Goal: Check status: Check status

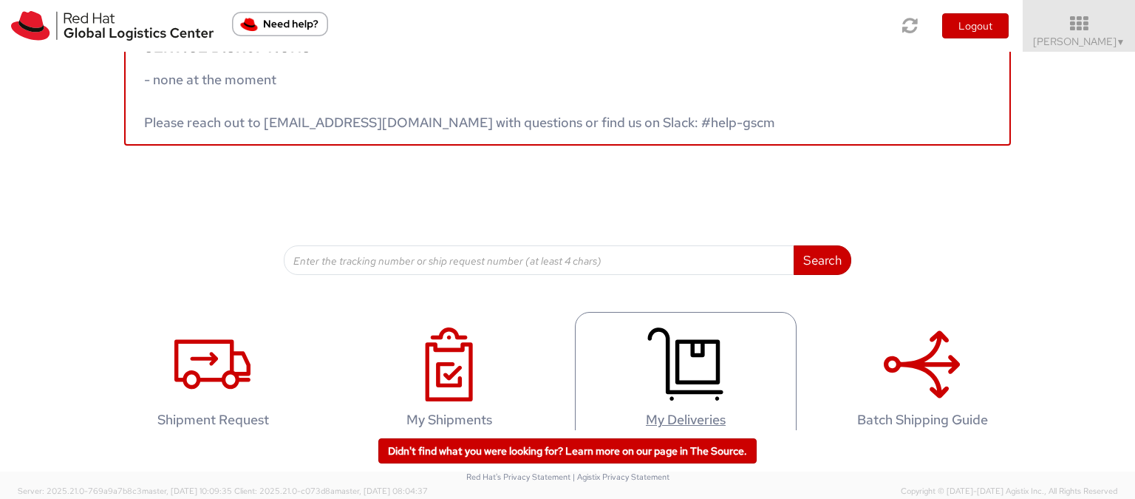
scroll to position [74, 0]
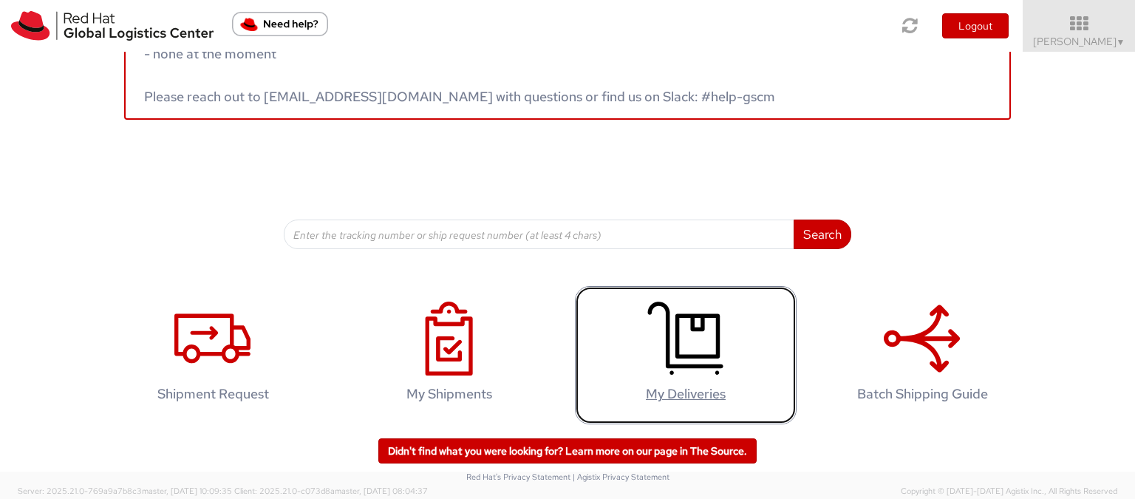
click at [745, 356] on link "My Deliveries" at bounding box center [686, 355] width 222 height 138
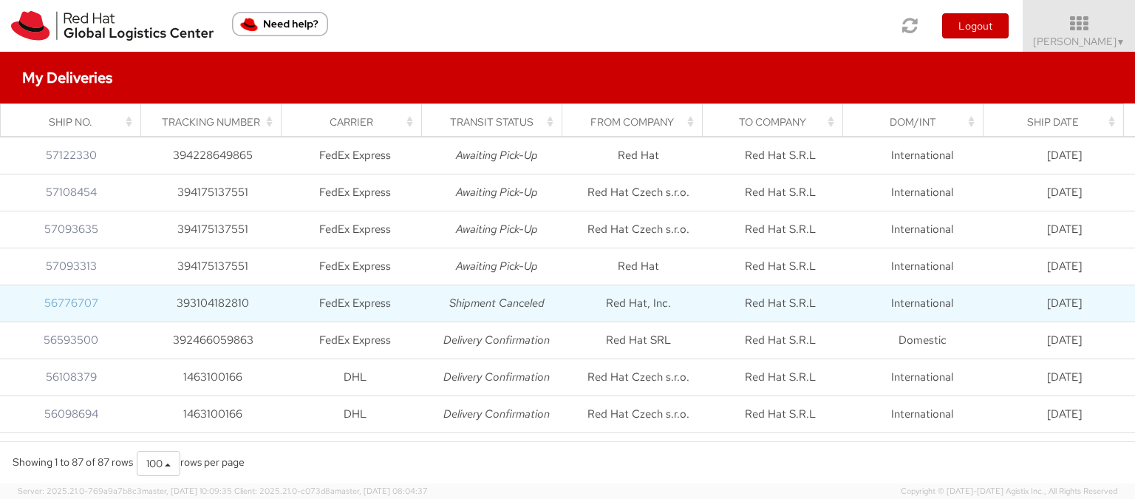
click at [64, 305] on link "56776707" at bounding box center [71, 303] width 54 height 15
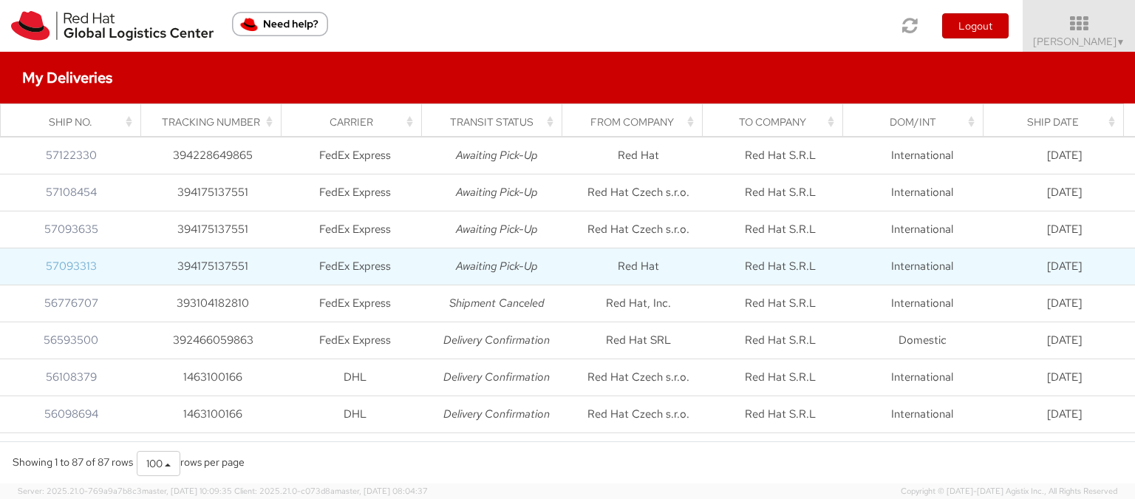
click at [64, 268] on link "57093313" at bounding box center [71, 266] width 51 height 15
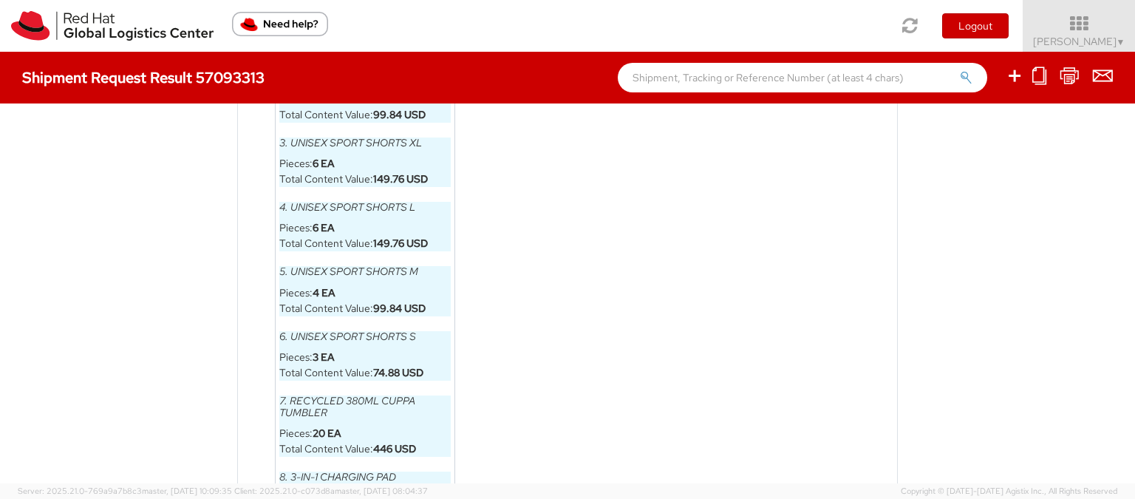
scroll to position [1293, 0]
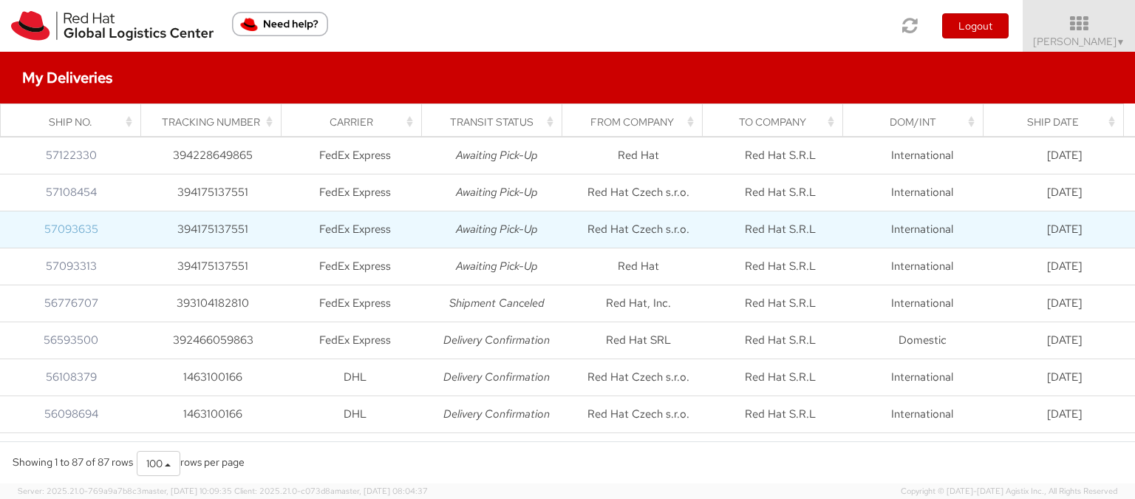
click at [90, 230] on link "57093635" at bounding box center [71, 229] width 54 height 15
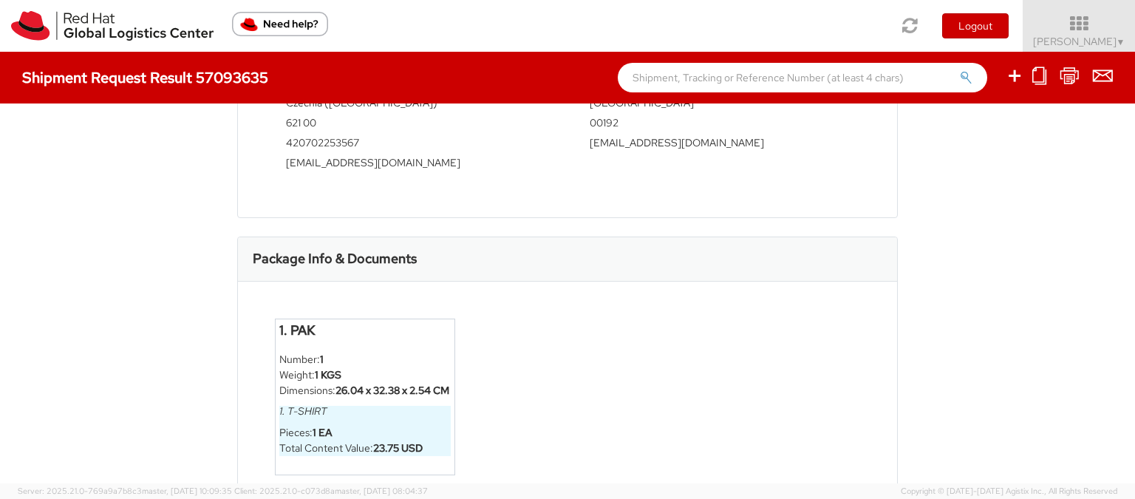
scroll to position [632, 0]
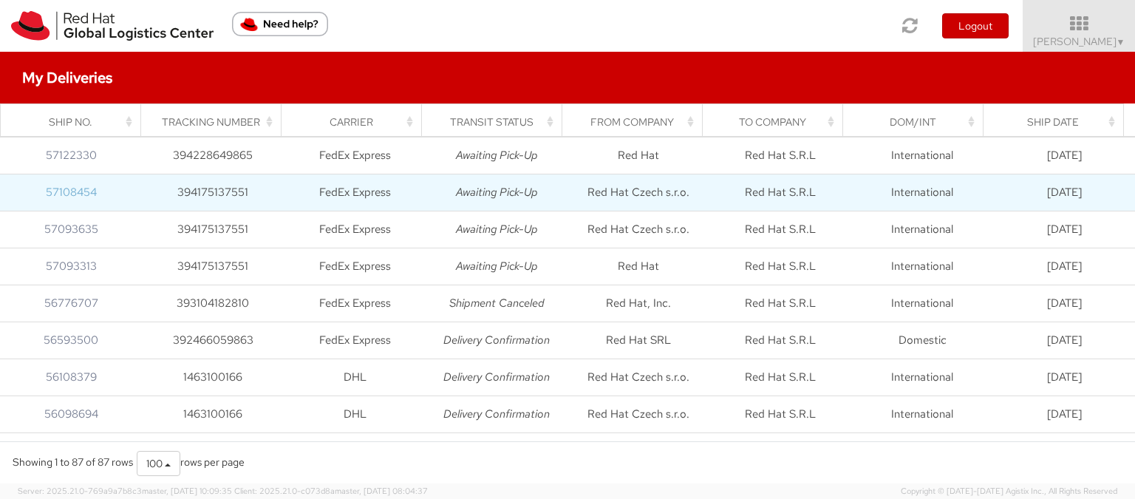
click at [50, 186] on link "57108454" at bounding box center [71, 192] width 51 height 15
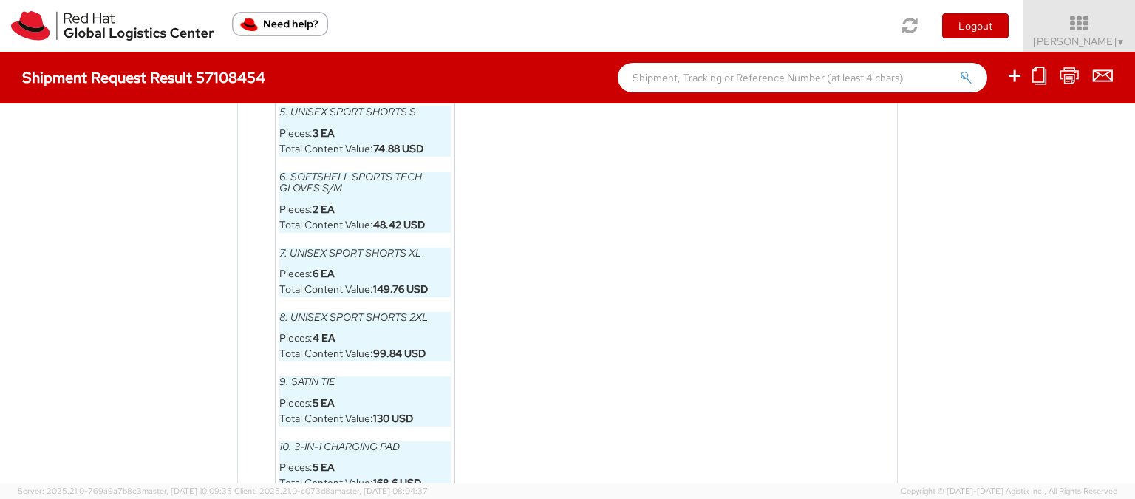
scroll to position [1153, 0]
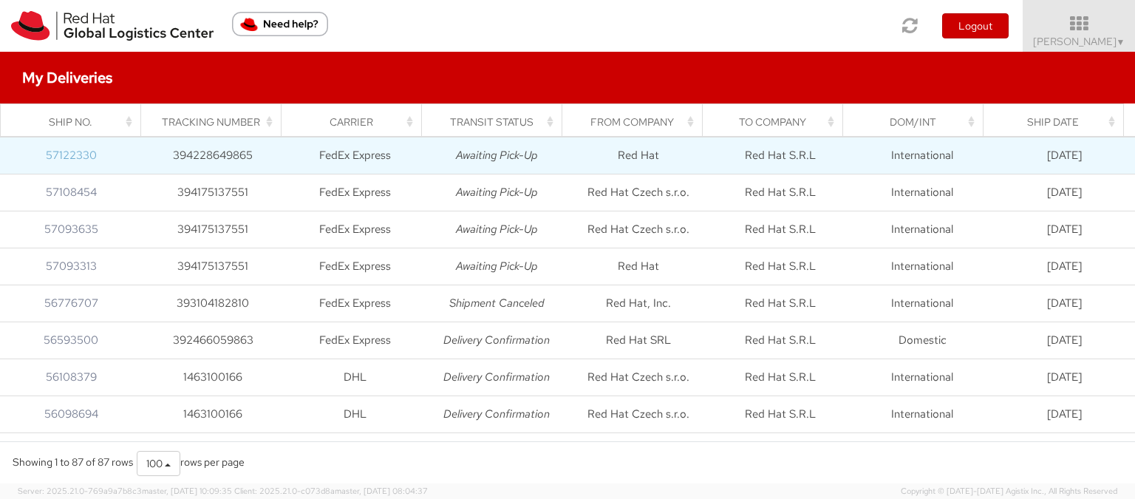
click at [89, 152] on link "57122330" at bounding box center [71, 155] width 51 height 15
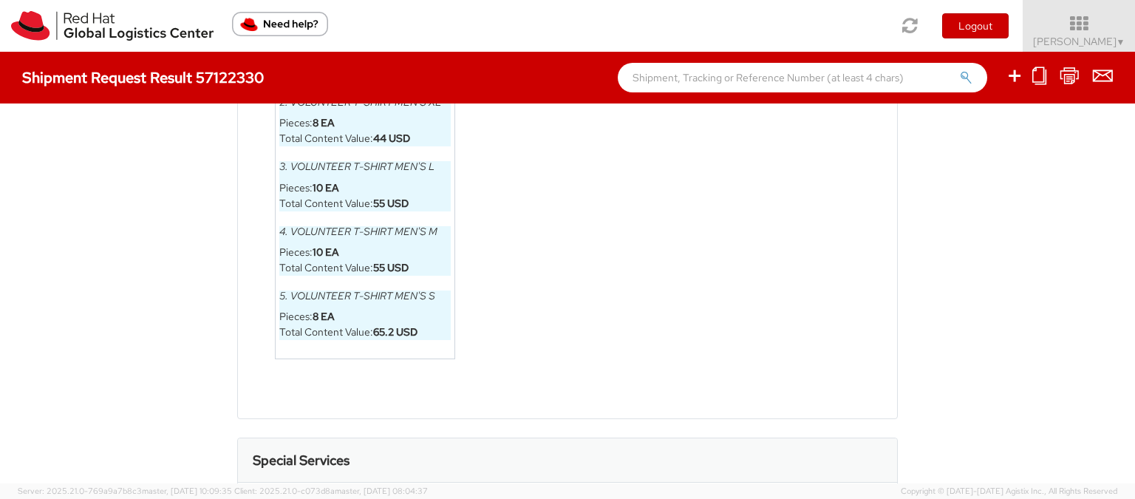
scroll to position [1011, 0]
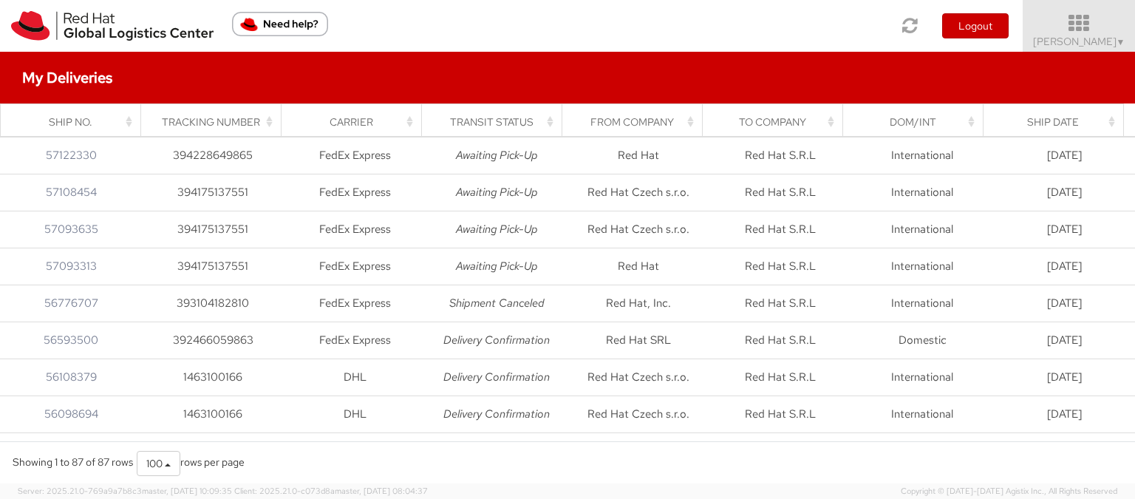
click at [1117, 30] on icon at bounding box center [1079, 23] width 129 height 21
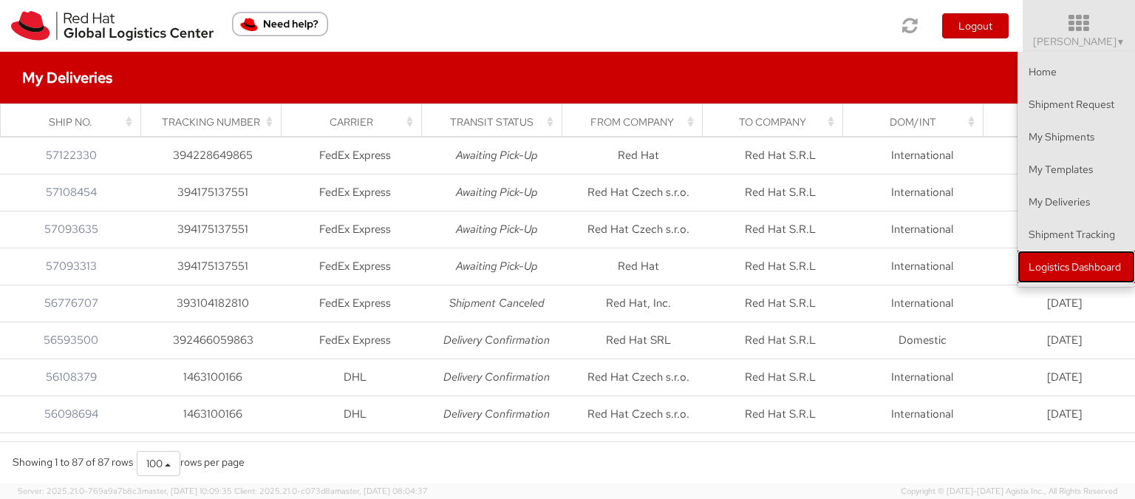
click at [1100, 265] on link "Logistics Dashboard" at bounding box center [1076, 267] width 117 height 33
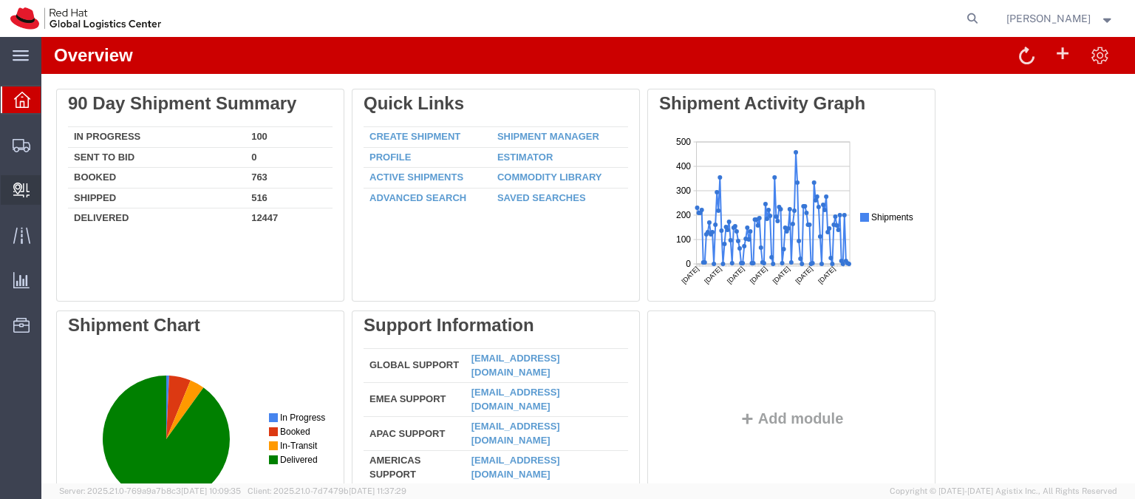
click at [51, 191] on span "Internal Delivery" at bounding box center [46, 190] width 10 height 30
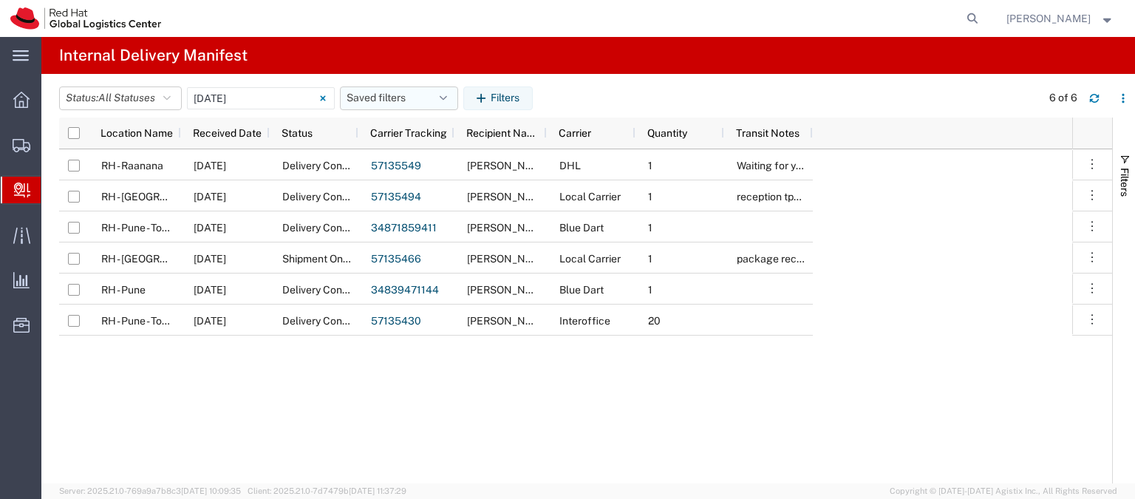
click at [442, 106] on button "Saved filters" at bounding box center [399, 98] width 118 height 24
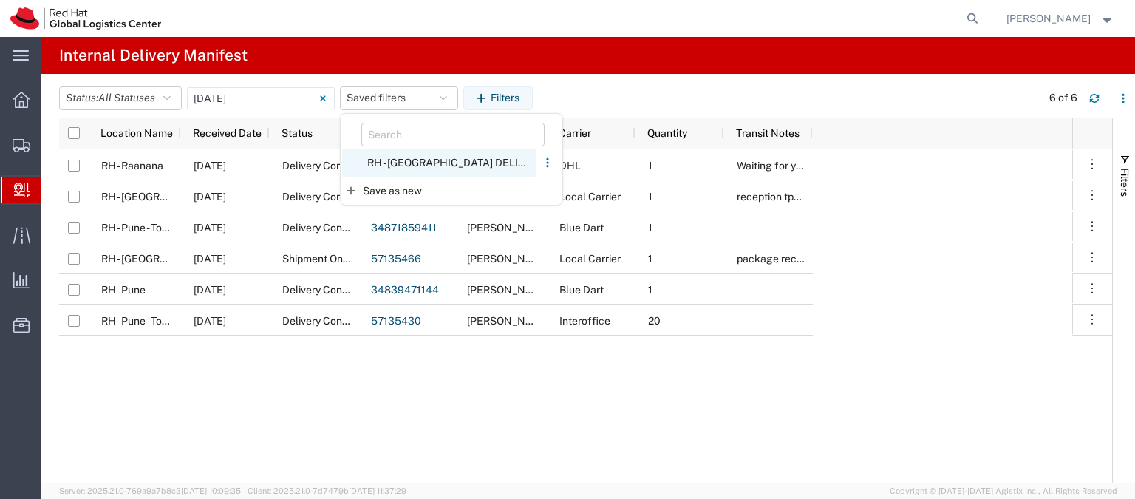
click at [443, 151] on span "RH - ROME DELIVERIES" at bounding box center [439, 162] width 194 height 27
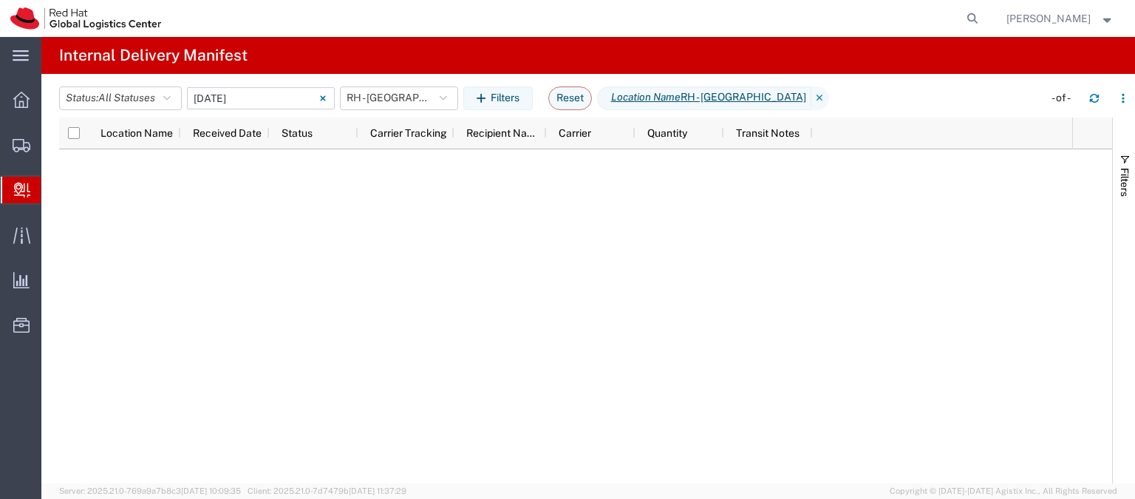
click at [229, 88] on input "10/15/2025 - 10/15/2025" at bounding box center [261, 98] width 148 height 22
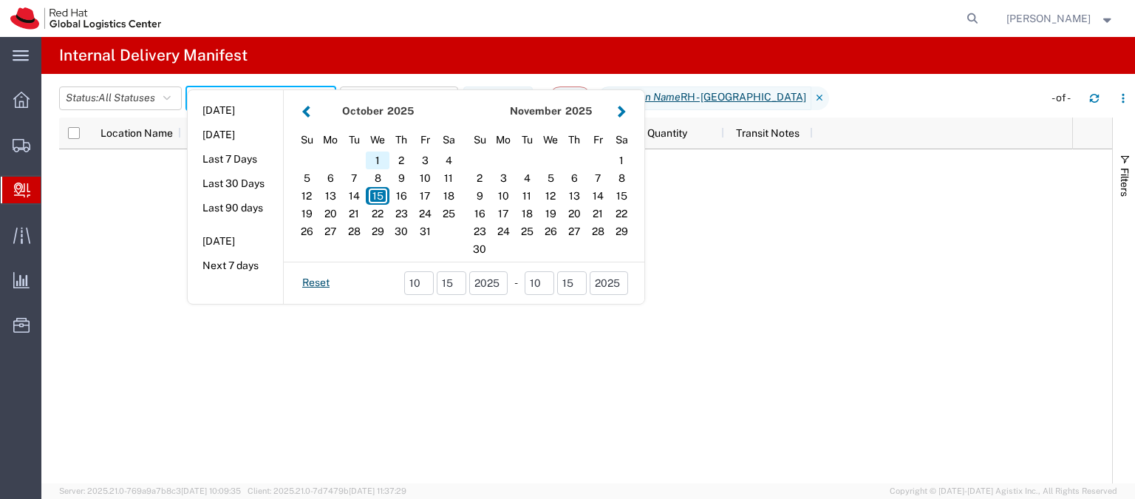
click at [381, 155] on div "1" at bounding box center [378, 160] width 24 height 18
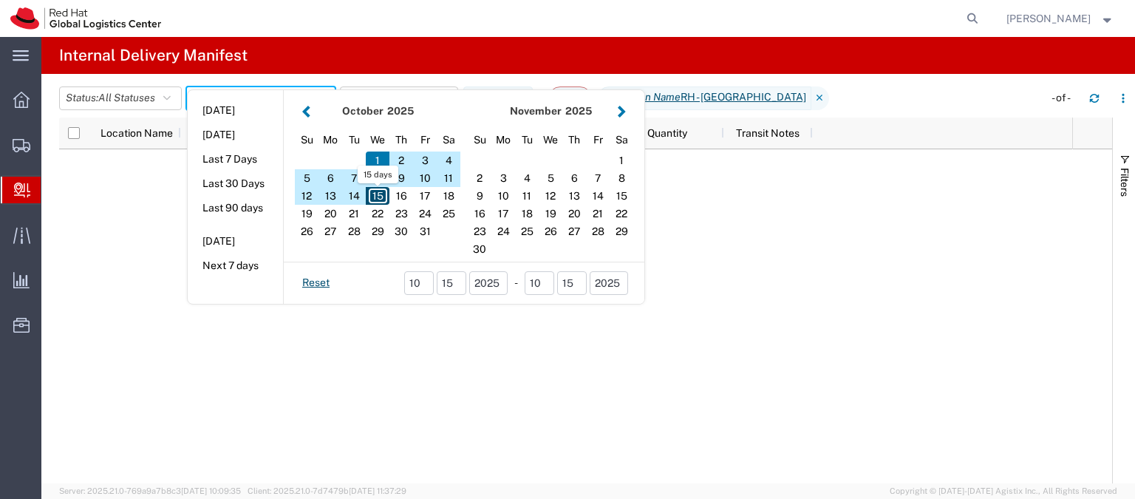
click at [381, 194] on div "15" at bounding box center [378, 196] width 24 height 18
type input "10 01 - 15, 2025"
type input "10/01/2025 - 10/15/2025"
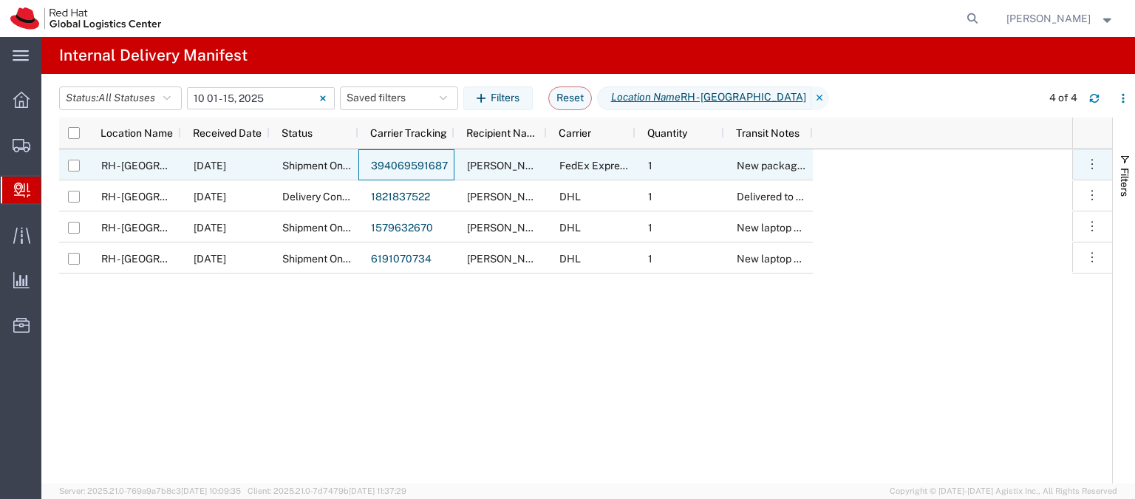
click at [377, 164] on link "394069591687" at bounding box center [409, 166] width 77 height 12
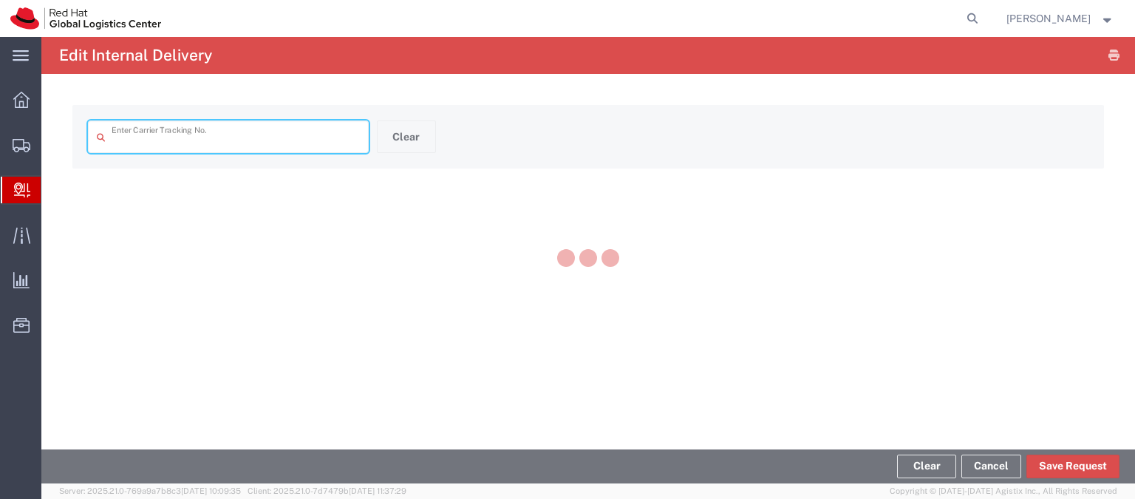
type input "394069591687"
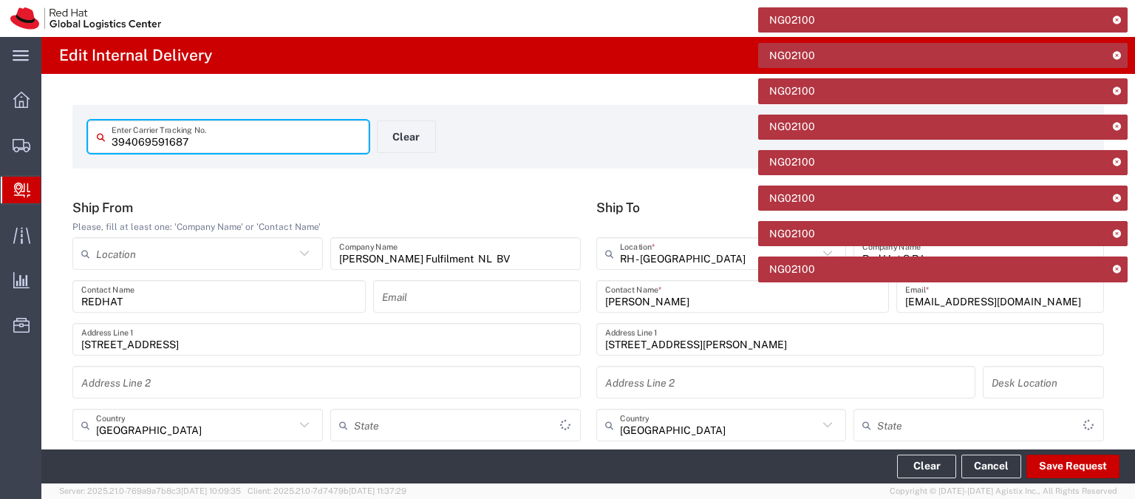
type input "Your Packaging"
type input "International Economy"
type input "FedEx Express"
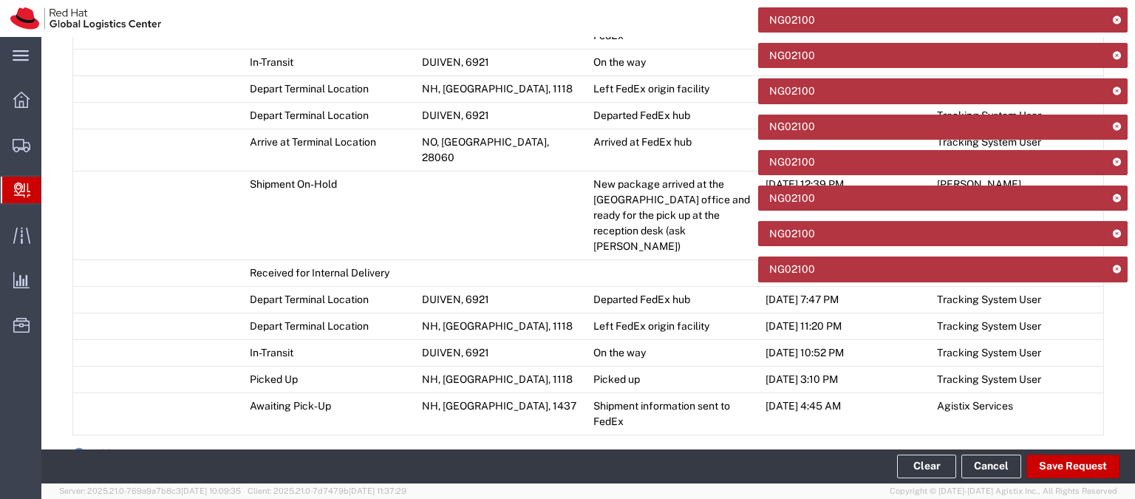
scroll to position [1117, 0]
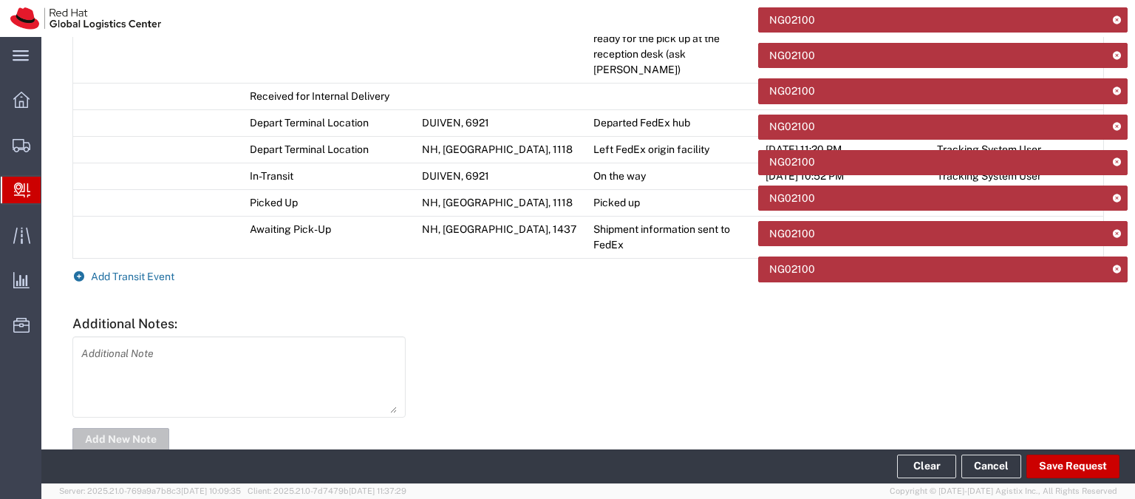
click at [115, 270] on span "Add Transit Event" at bounding box center [133, 276] width 84 height 12
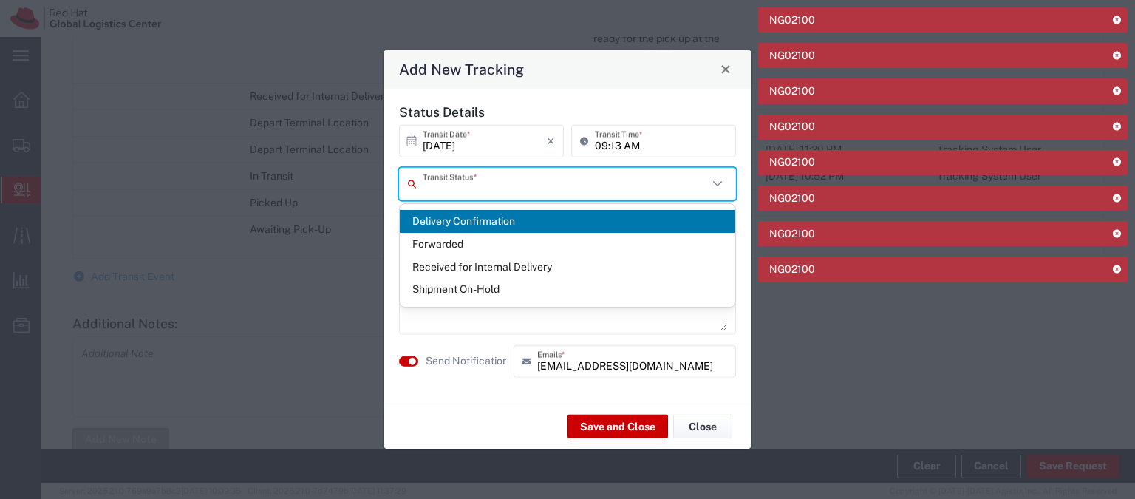
click at [500, 189] on input "text" at bounding box center [565, 184] width 285 height 26
click at [502, 221] on span "Delivery Confirmation" at bounding box center [568, 221] width 336 height 23
type input "Delivery Confirmation"
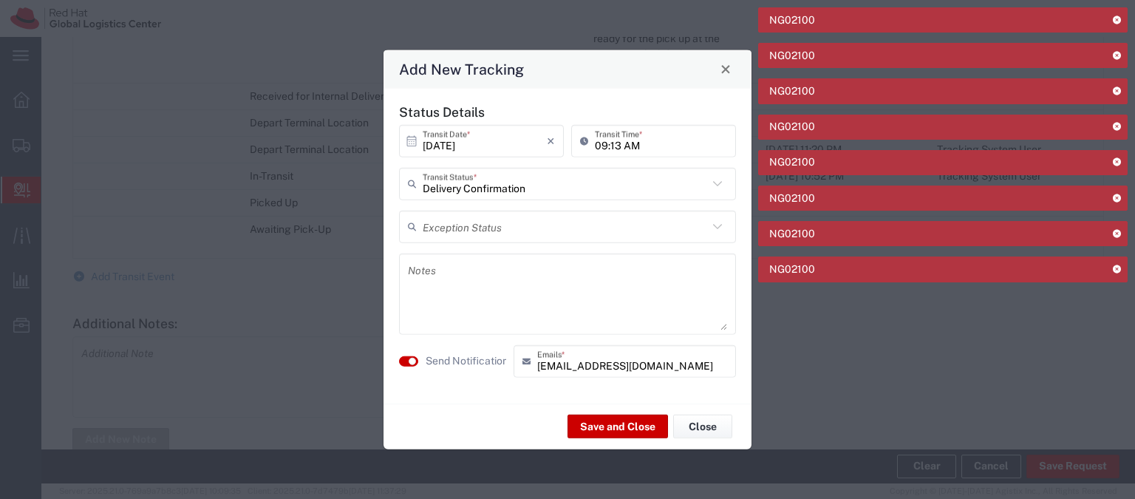
click at [486, 282] on textarea at bounding box center [567, 293] width 319 height 72
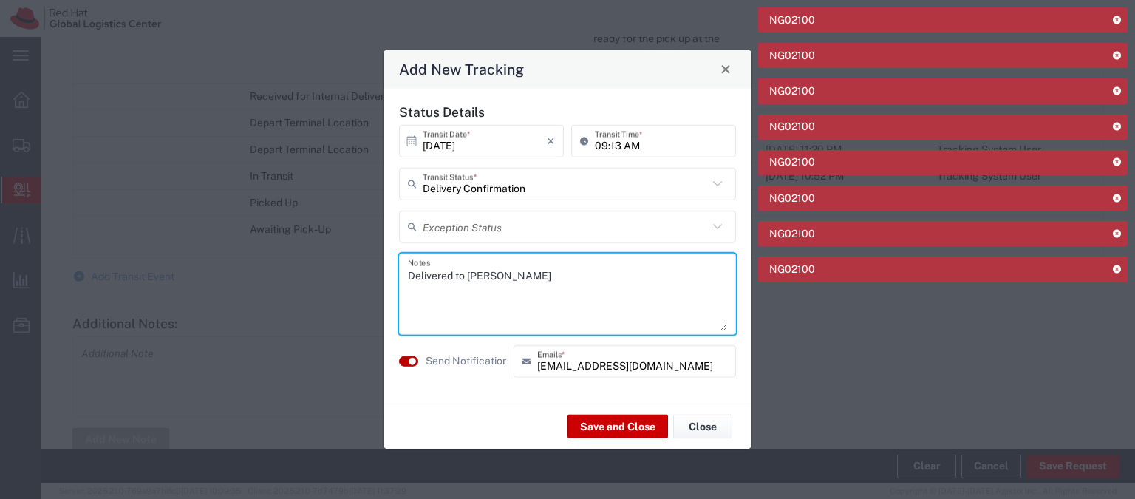
type textarea "Delivered to Davide Scrimieri"
click at [406, 356] on button "button" at bounding box center [408, 360] width 19 height 10
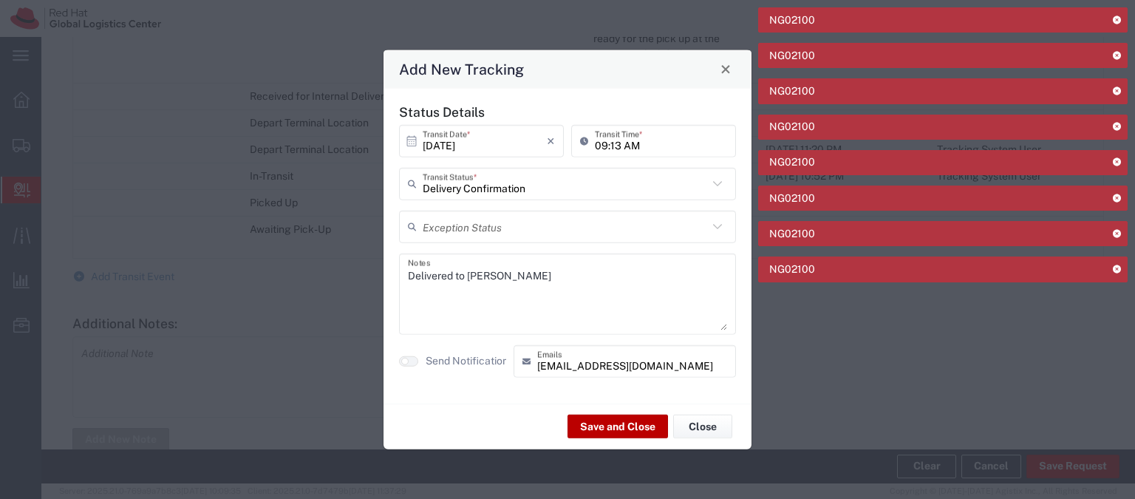
click at [610, 427] on button "Save and Close" at bounding box center [618, 427] width 101 height 24
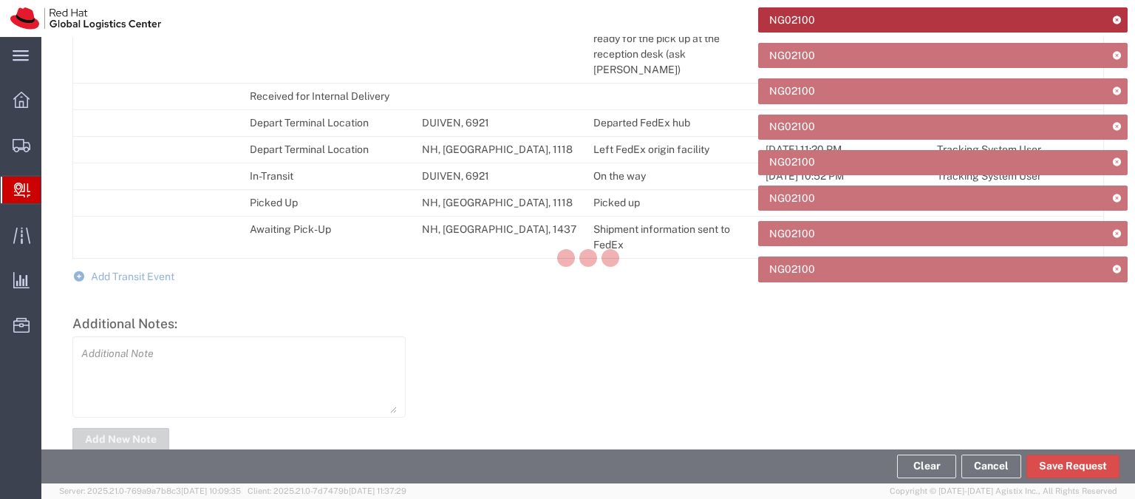
scroll to position [1143, 0]
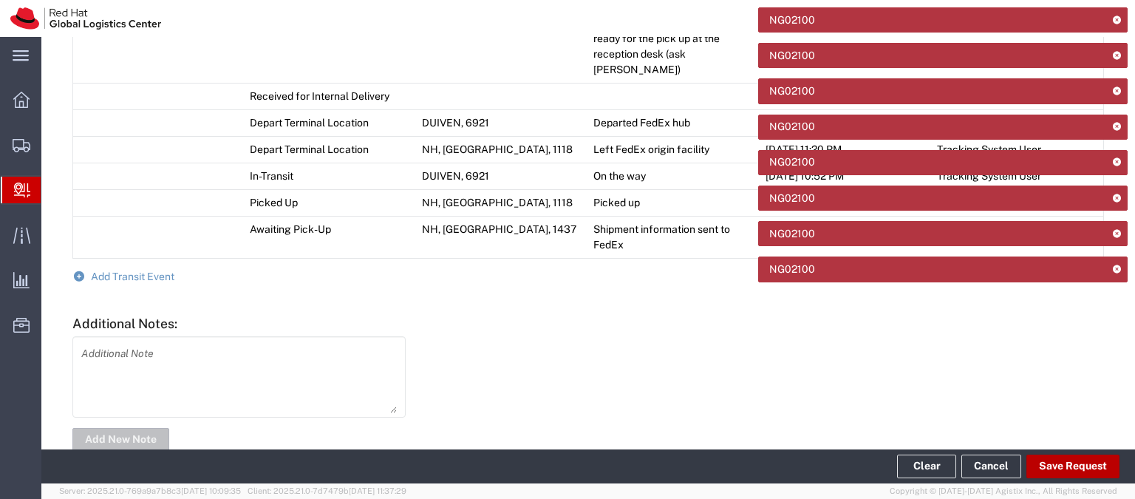
click at [1067, 469] on button "Save Request" at bounding box center [1072, 466] width 93 height 24
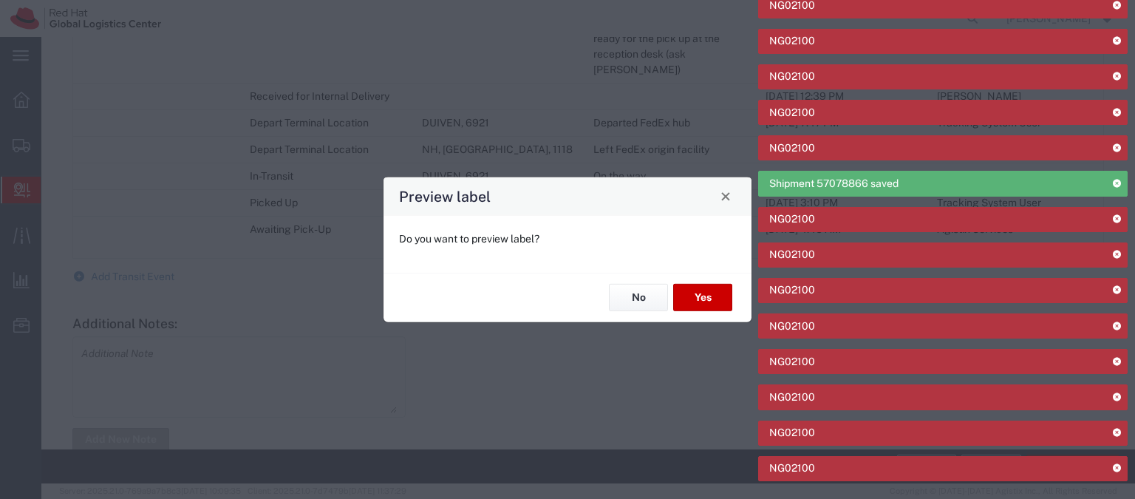
type input "International Economy"
type input "Your Packaging"
click at [621, 293] on button "No" at bounding box center [638, 297] width 59 height 27
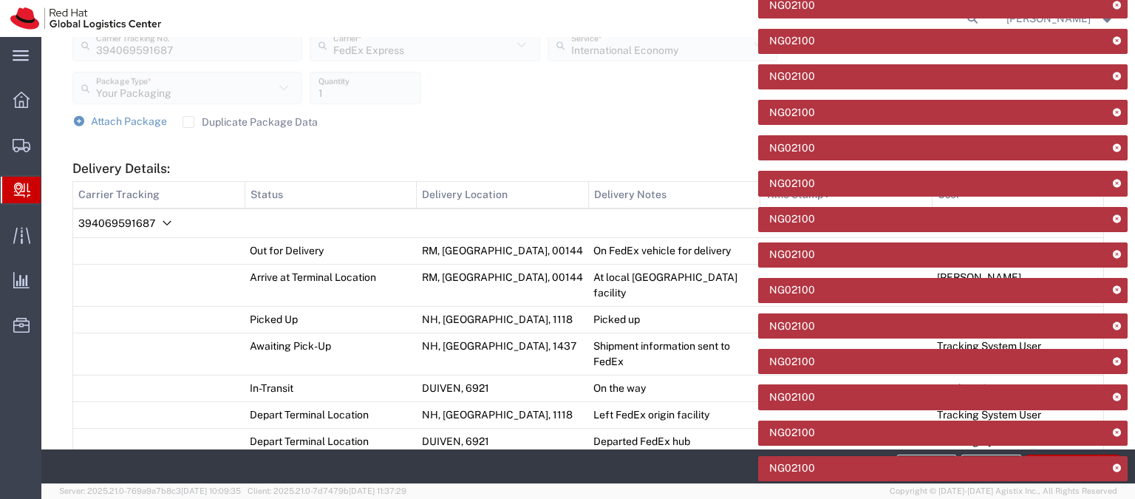
scroll to position [611, 0]
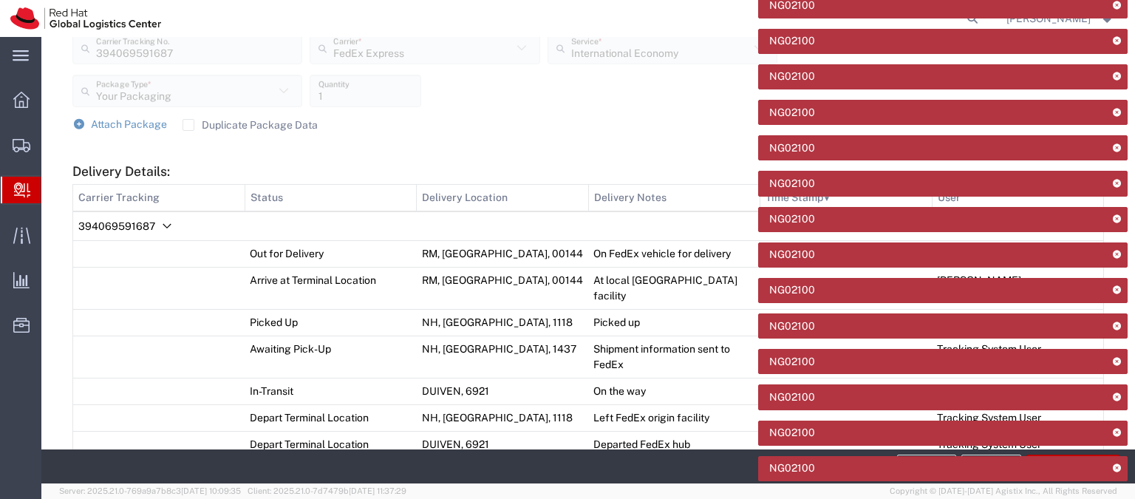
click at [52, 191] on span "Internal Delivery" at bounding box center [47, 190] width 12 height 30
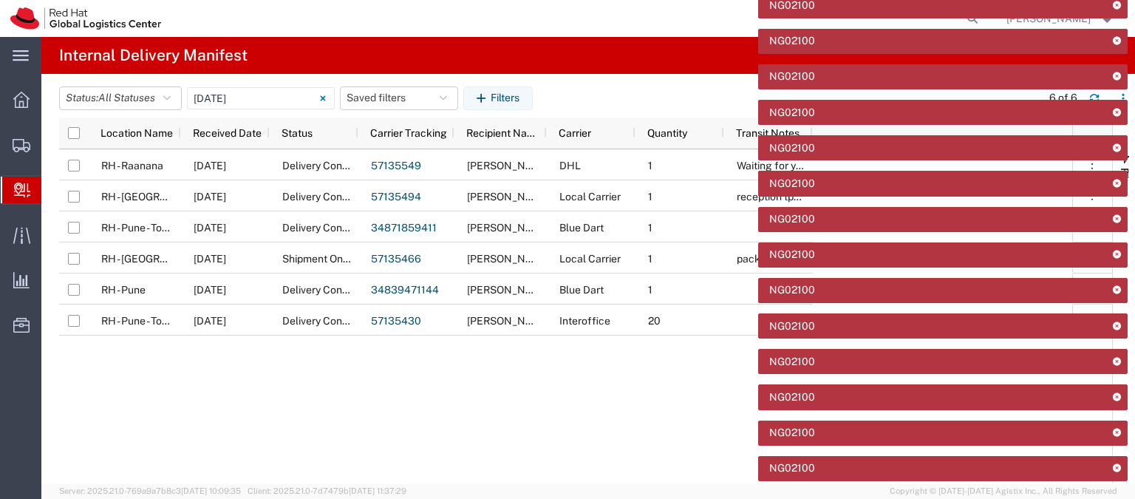
click at [1119, 7] on icon at bounding box center [1116, 5] width 10 height 8
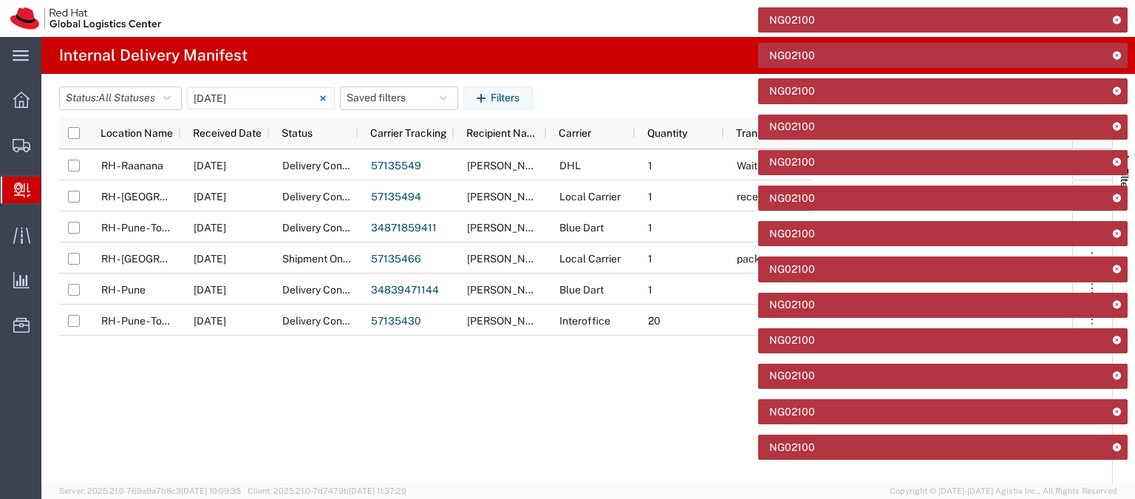
click at [1119, 7] on div "NG02100" at bounding box center [942, 19] width 369 height 25
click at [1111, 16] on icon at bounding box center [1116, 20] width 10 height 8
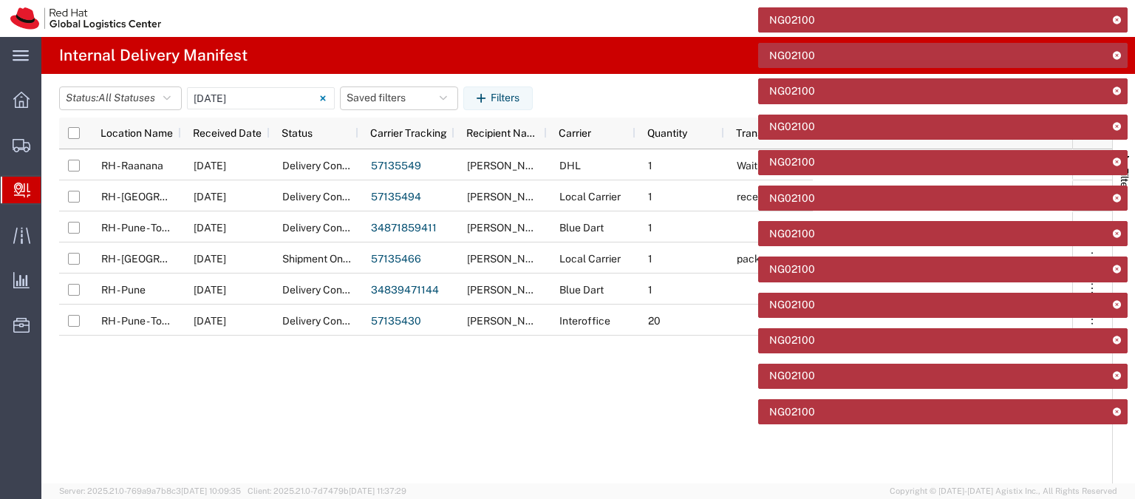
click at [1112, 18] on icon at bounding box center [1116, 20] width 10 height 8
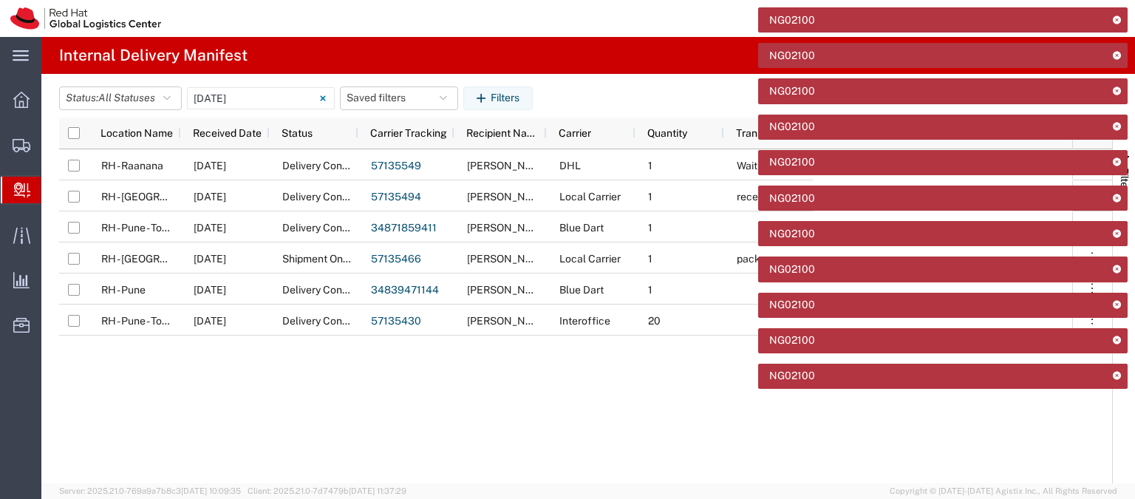
click at [1114, 18] on icon at bounding box center [1116, 20] width 10 height 8
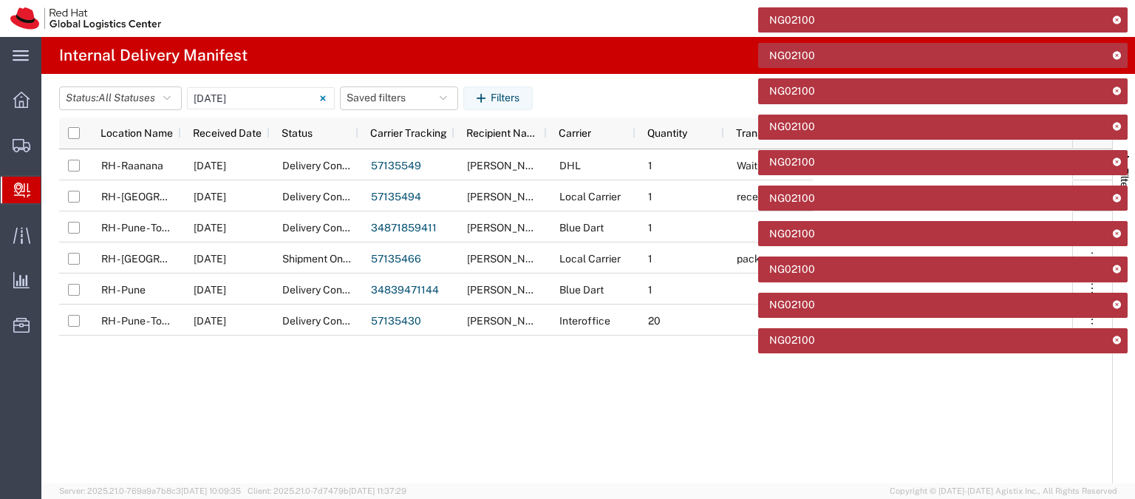
click at [1114, 18] on icon at bounding box center [1116, 20] width 10 height 8
click at [1114, 51] on icon at bounding box center [1116, 55] width 10 height 8
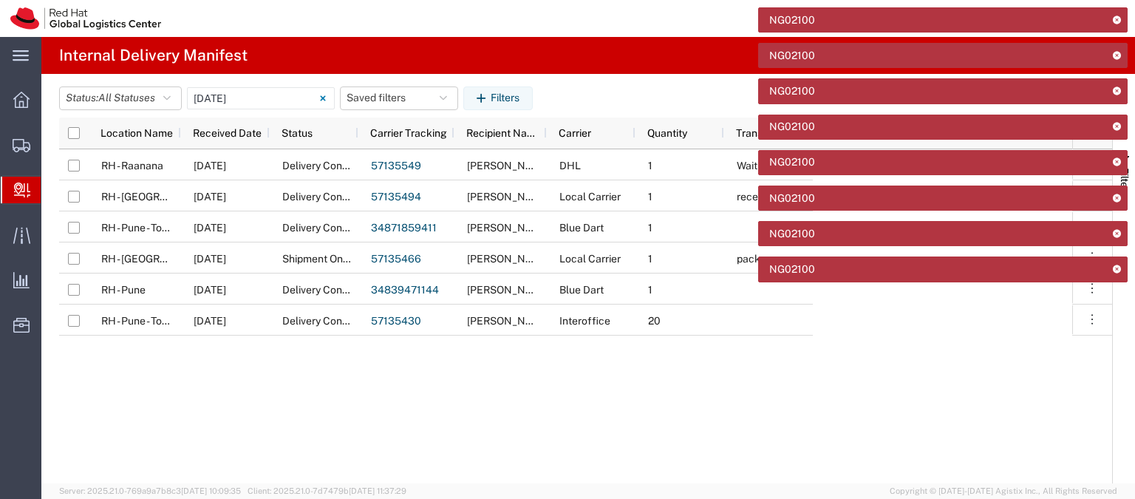
click at [1114, 18] on icon at bounding box center [1116, 20] width 10 height 8
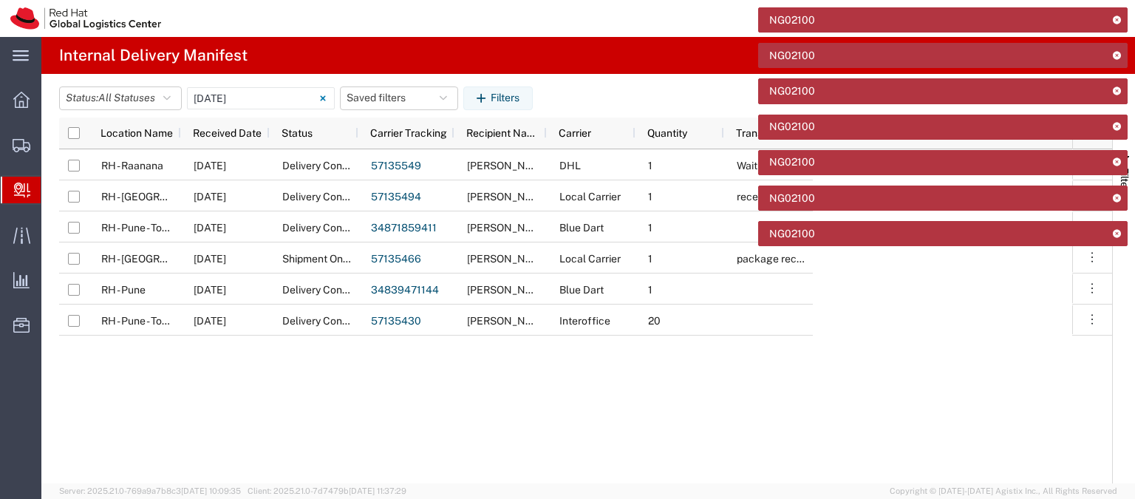
click at [1114, 18] on icon at bounding box center [1116, 20] width 10 height 8
click at [1114, 51] on icon at bounding box center [1116, 55] width 10 height 8
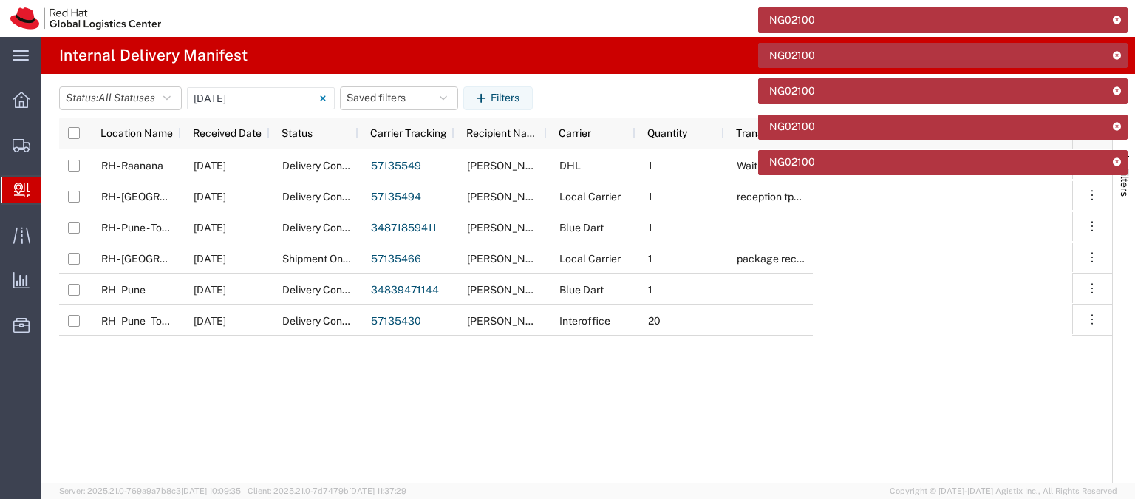
click at [1114, 18] on icon at bounding box center [1116, 20] width 10 height 8
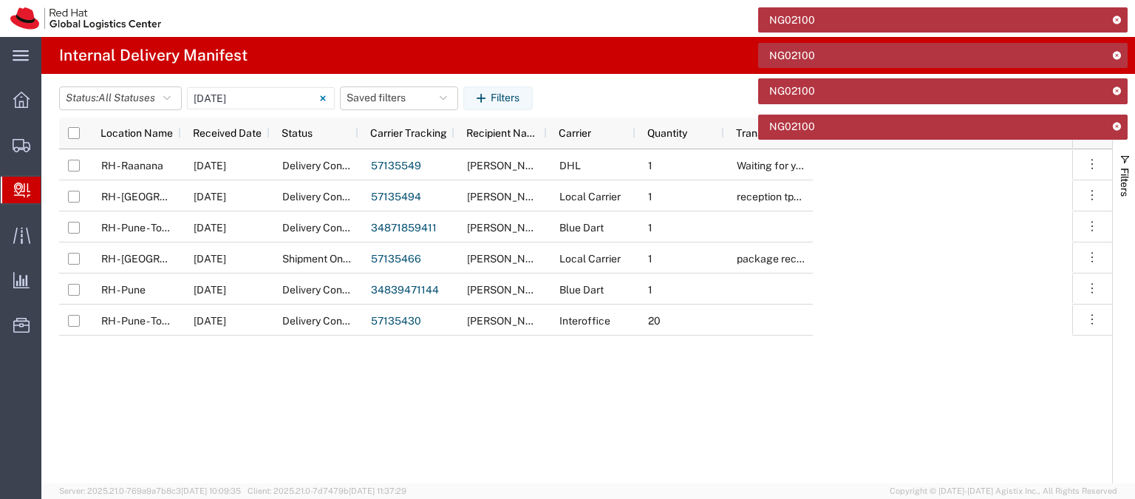
click at [1114, 18] on icon at bounding box center [1116, 20] width 10 height 8
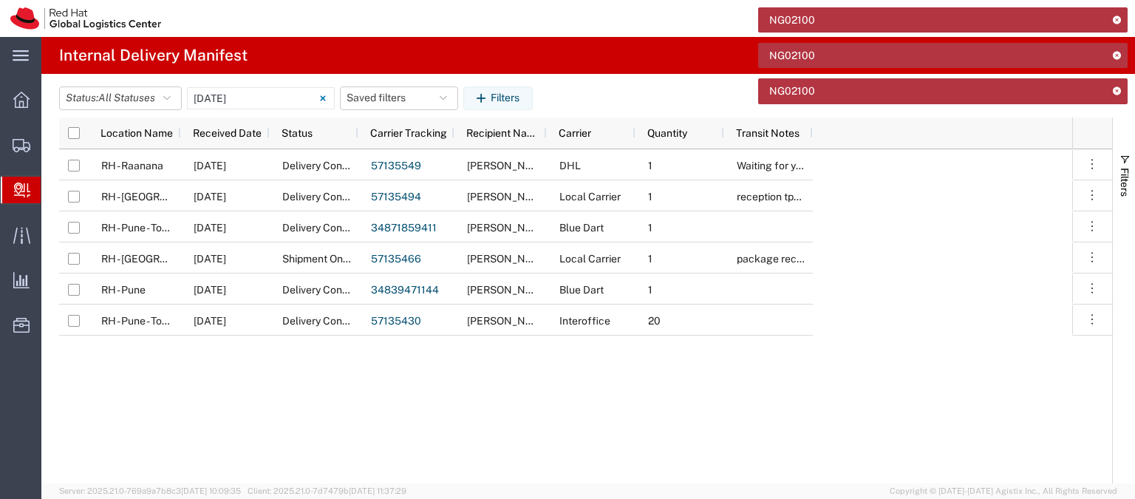
click at [1114, 18] on icon at bounding box center [1116, 20] width 10 height 8
click at [1114, 51] on icon at bounding box center [1116, 55] width 10 height 8
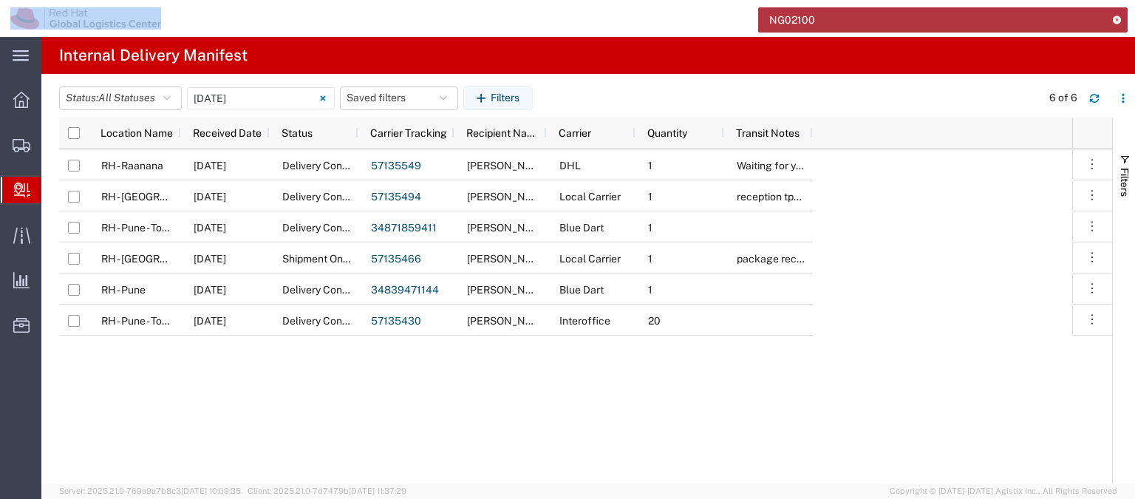
click at [1114, 18] on icon at bounding box center [1116, 20] width 10 height 8
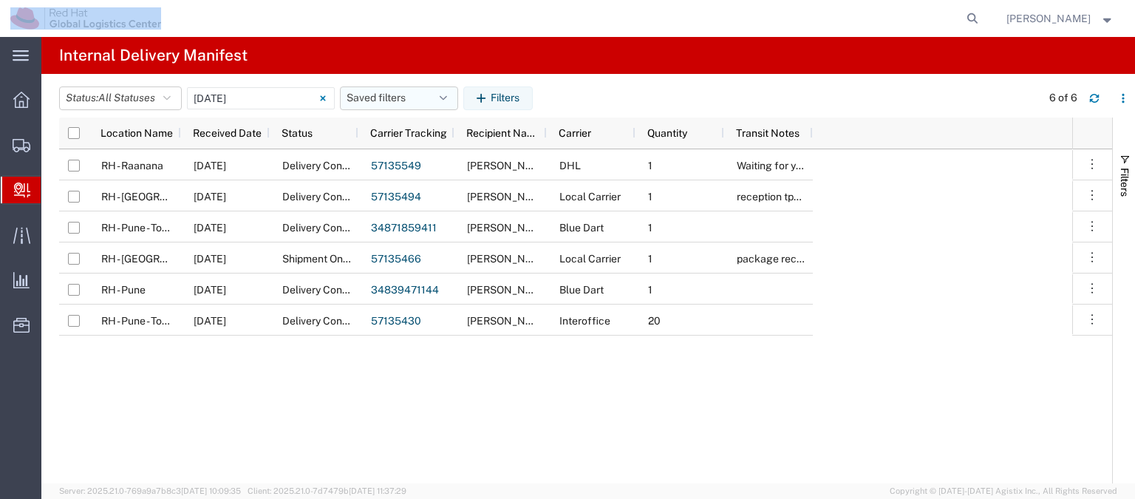
click at [444, 101] on icon "button" at bounding box center [443, 98] width 7 height 10
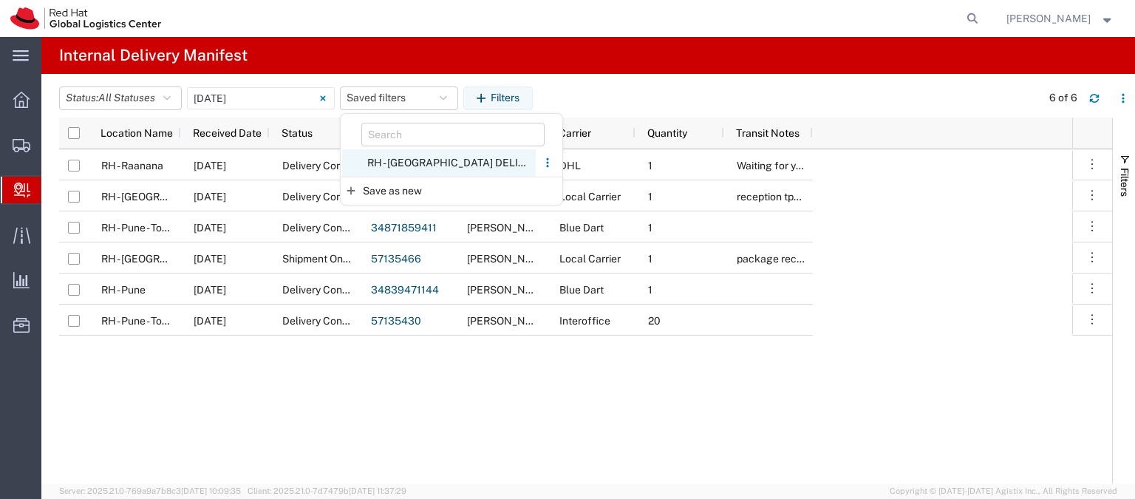
click at [434, 165] on span "RH - ROME DELIVERIES" at bounding box center [439, 162] width 194 height 27
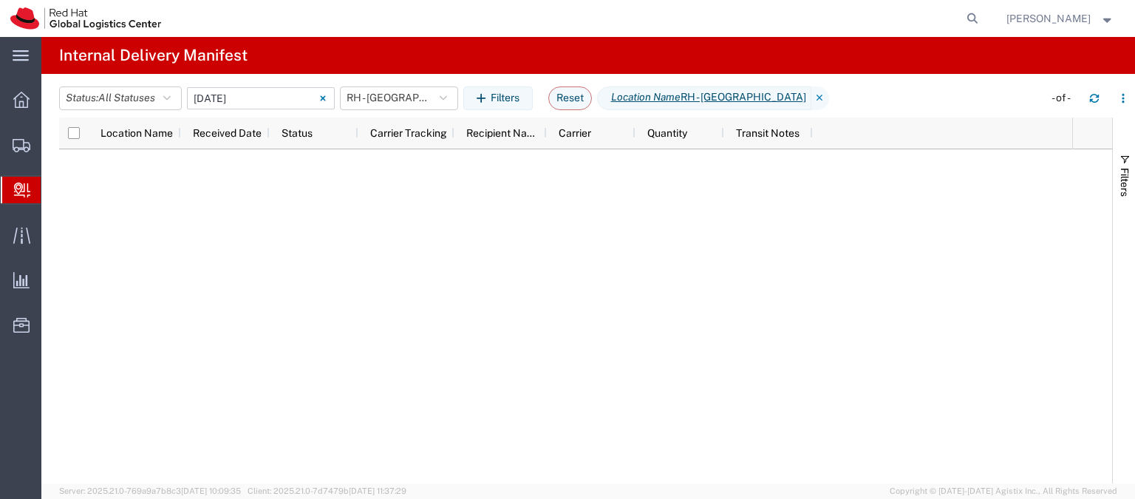
click at [300, 95] on input "10/15/2025 - 10/15/2025" at bounding box center [261, 98] width 148 height 22
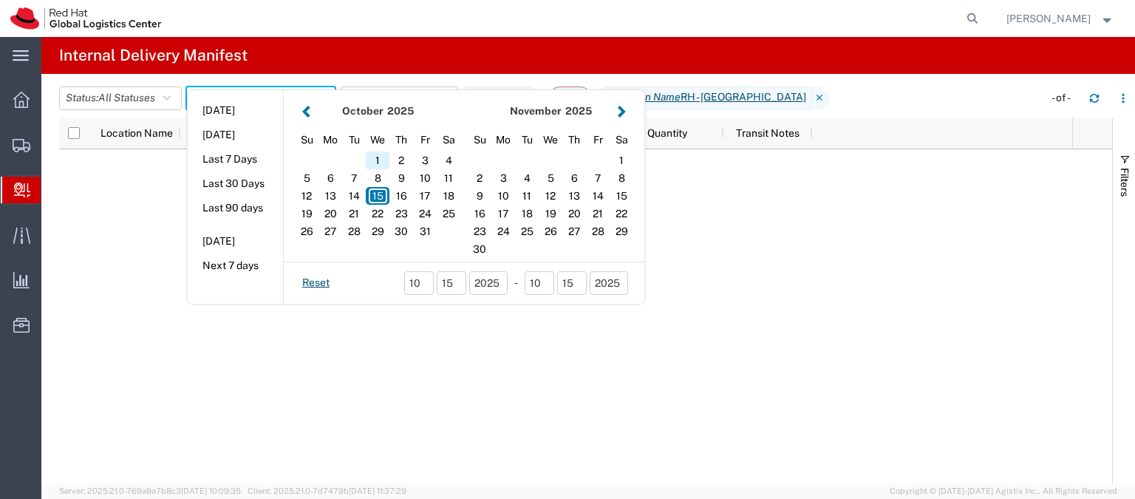
click at [388, 157] on div "1" at bounding box center [378, 160] width 24 height 18
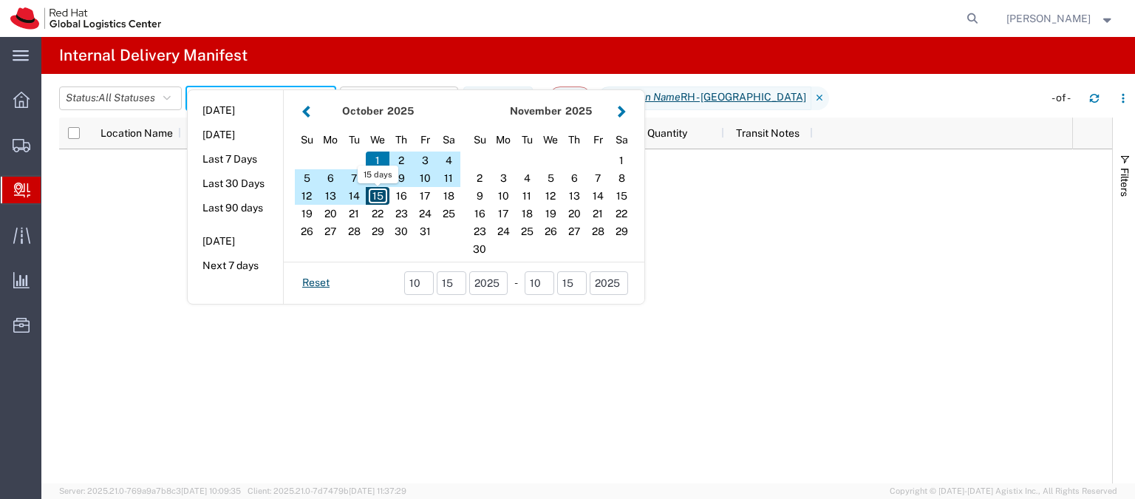
click at [386, 194] on div "15" at bounding box center [378, 196] width 24 height 18
type input "10 01 - 15, 2025"
type input "10/01/2025 - 10/15/2025"
